Goal: Task Accomplishment & Management: Use online tool/utility

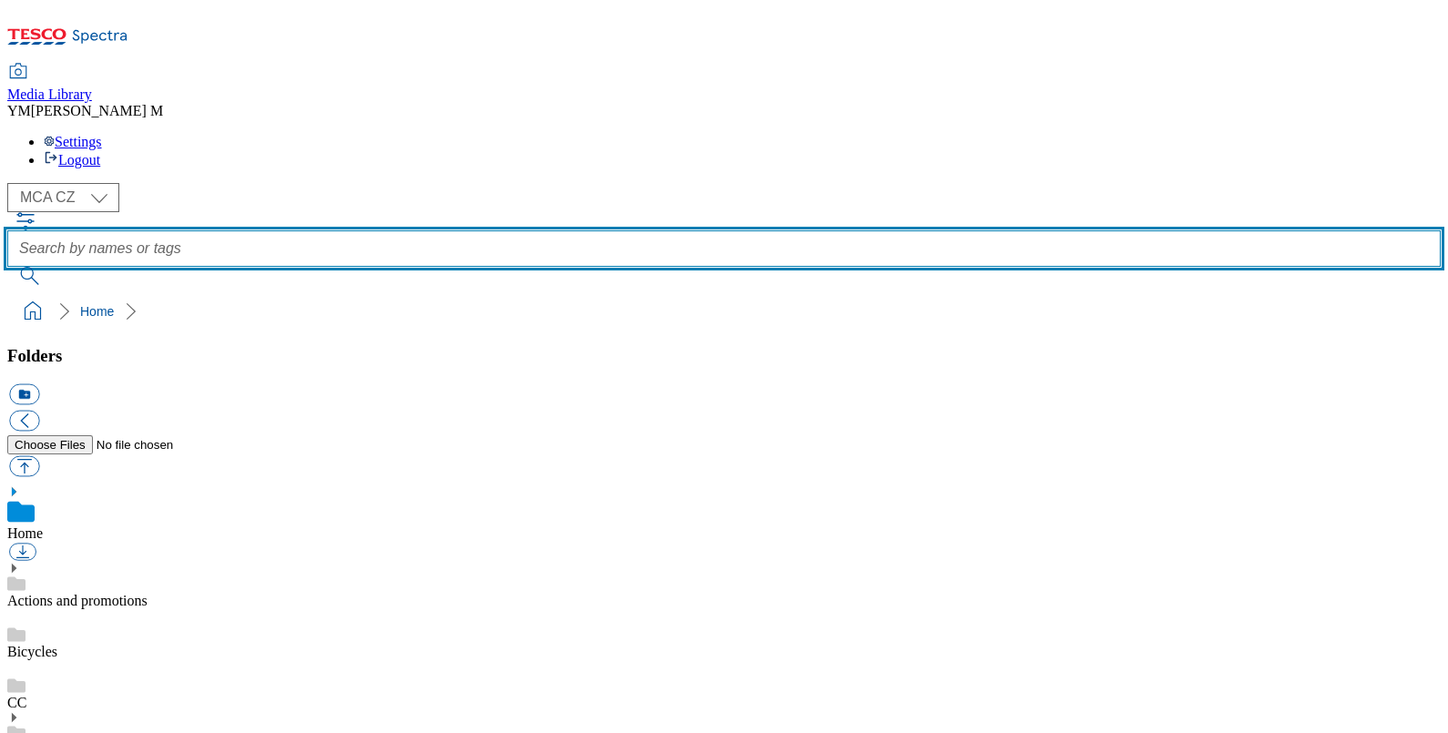
click at [602, 230] on input "text" at bounding box center [724, 248] width 1434 height 36
type input "PC9"
click at [7, 267] on button "submit" at bounding box center [30, 276] width 47 height 18
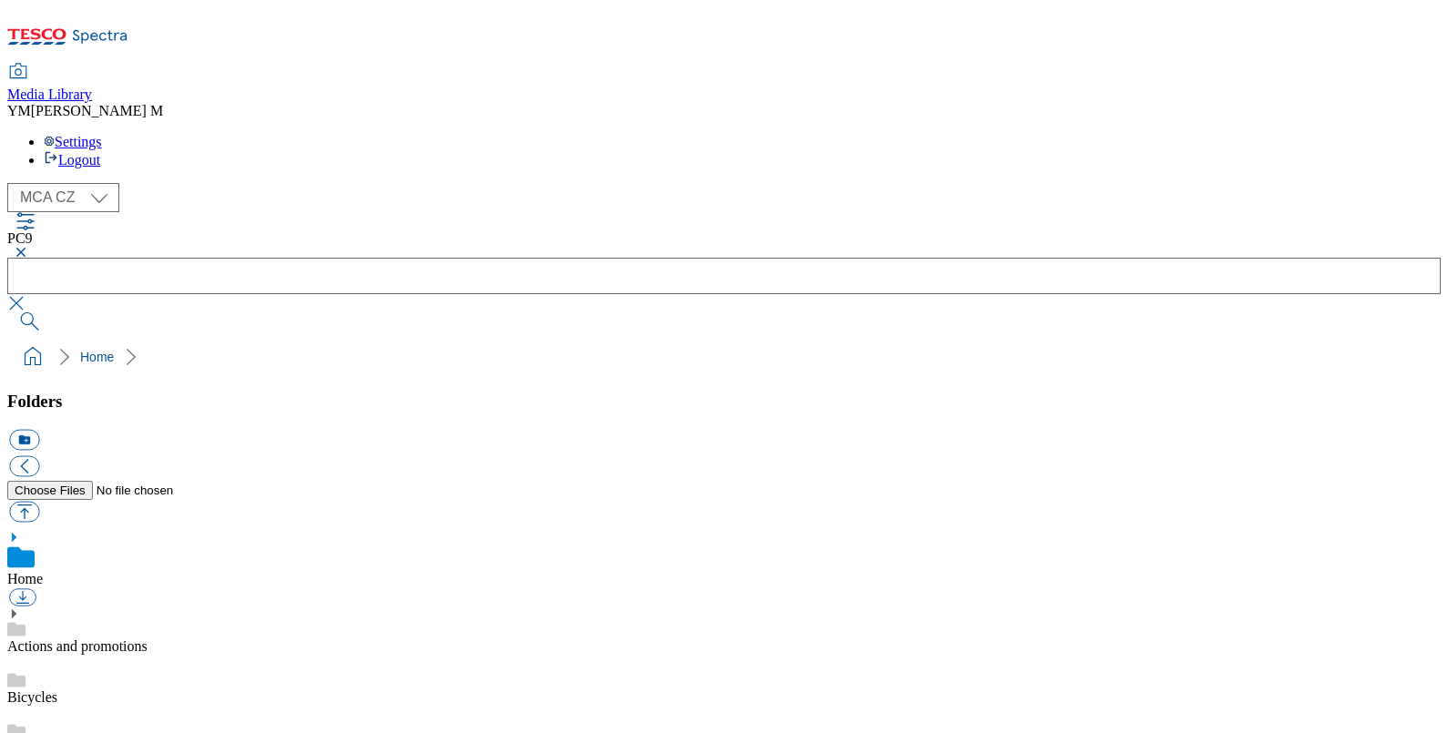
click at [29, 247] on button "button" at bounding box center [18, 252] width 22 height 11
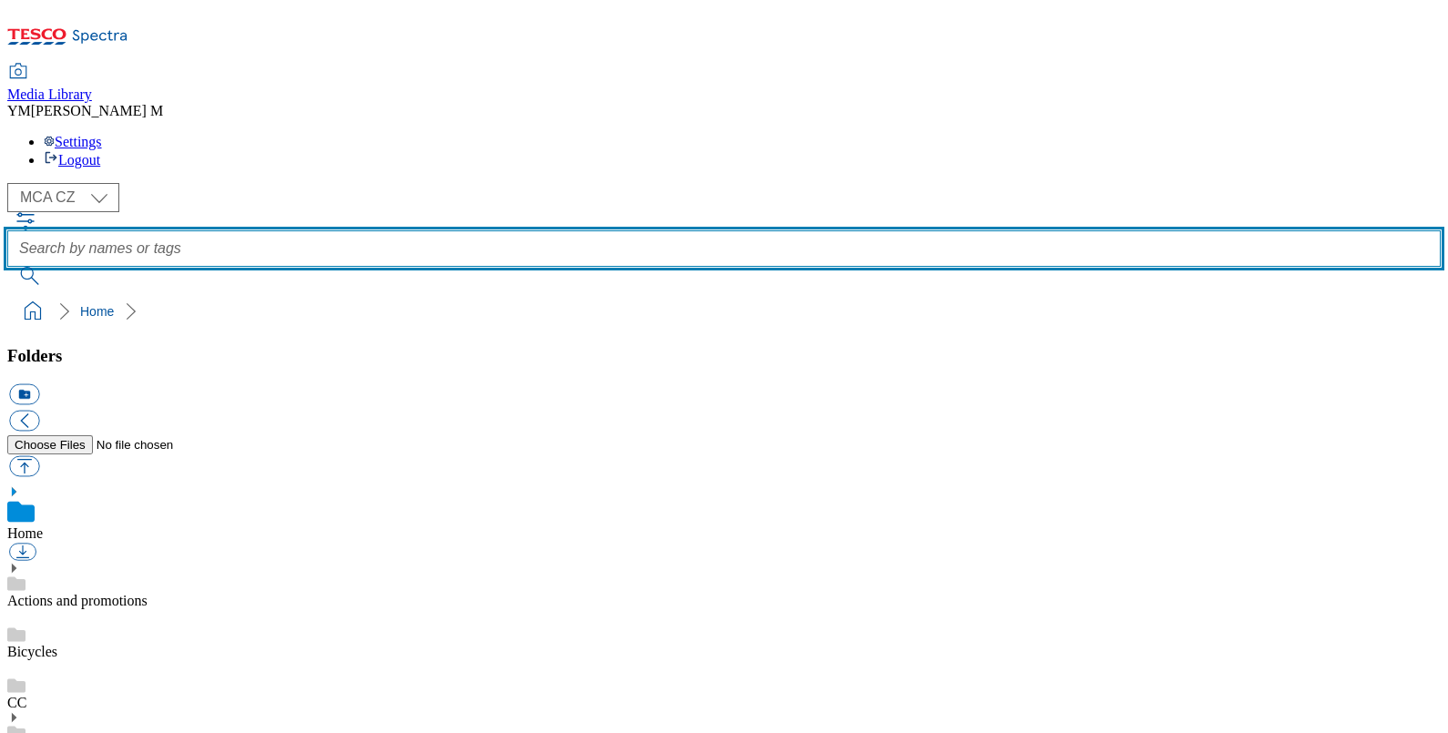
click at [541, 230] on input "text" at bounding box center [724, 248] width 1434 height 36
type input "C"
type input "PC8"
click at [7, 267] on button "submit" at bounding box center [30, 276] width 47 height 18
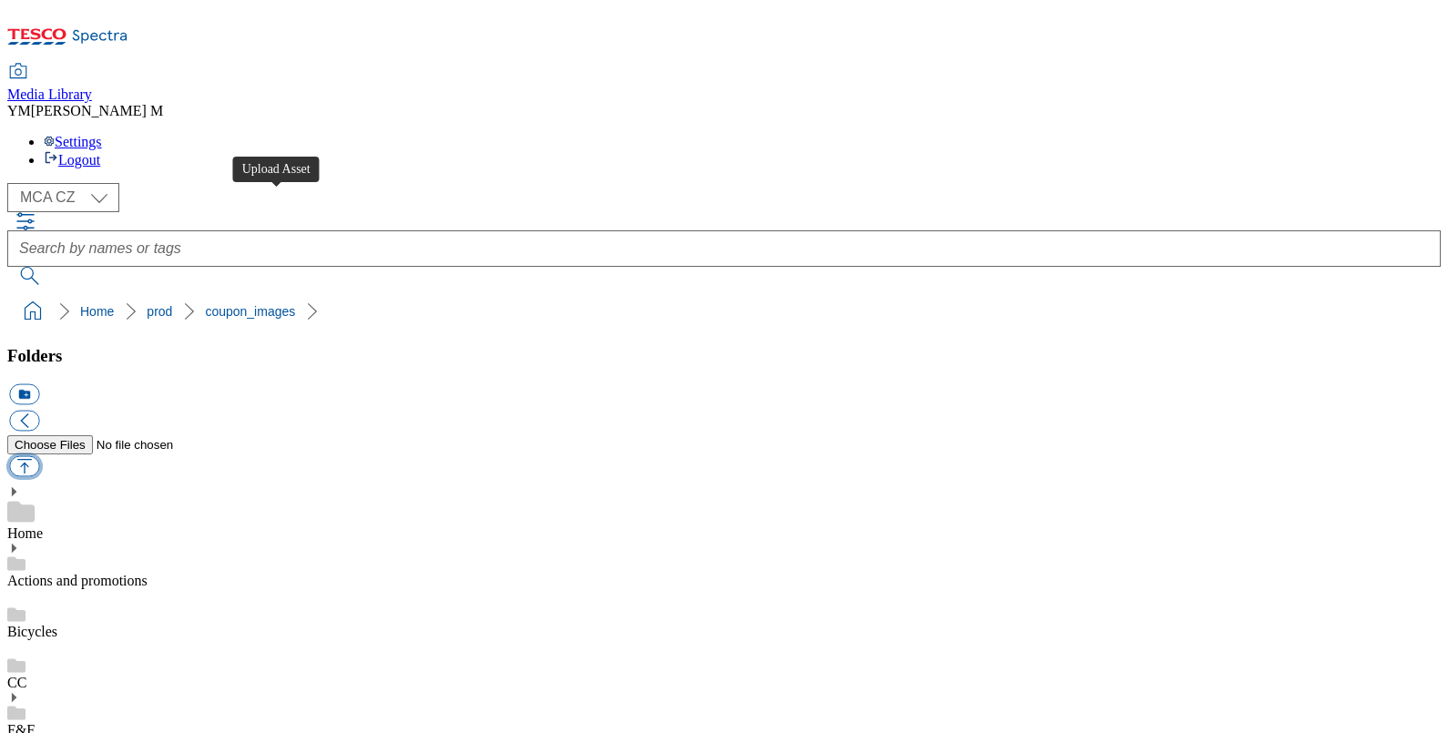
click at [39, 456] on button "button" at bounding box center [24, 466] width 30 height 21
type input "C:\fakepath\PC8_8101_F.jpg"
